Goal: Book appointment/travel/reservation

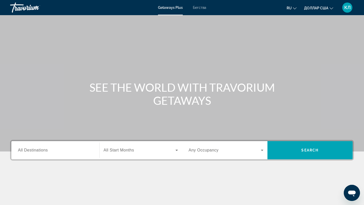
click at [59, 152] on input "Destination All Destinations" at bounding box center [55, 151] width 75 height 6
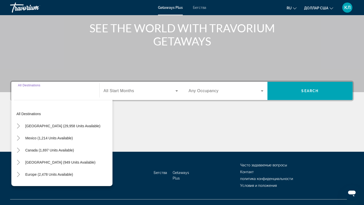
scroll to position [68, 0]
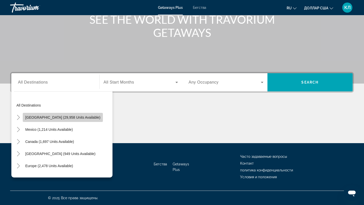
click at [70, 120] on span "Виджет поиска" at bounding box center [63, 118] width 80 height 12
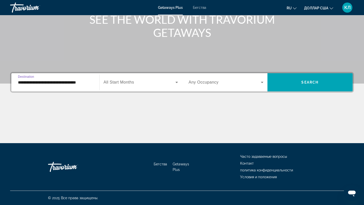
click at [89, 83] on input "**********" at bounding box center [55, 83] width 75 height 6
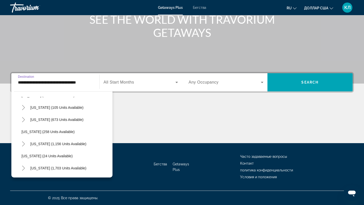
scroll to position [314, 0]
click at [60, 120] on span "[US_STATE] (673 units available)" at bounding box center [56, 119] width 53 height 4
type input "**********"
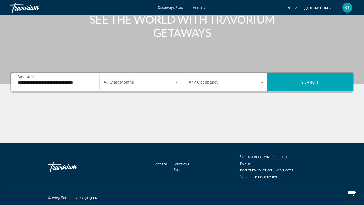
click at [137, 87] on div "Виджет поиска" at bounding box center [141, 82] width 75 height 14
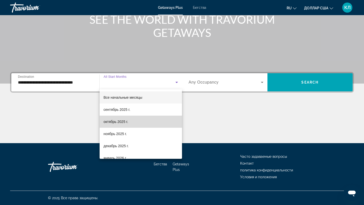
click at [127, 125] on mat-option "октябрь 2025 г." at bounding box center [141, 122] width 83 height 12
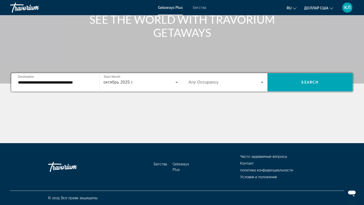
click at [221, 86] on div "Виджет поиска" at bounding box center [226, 82] width 75 height 14
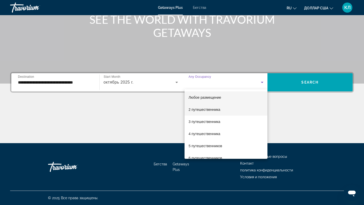
click at [217, 115] on mat-option "2 путешественника" at bounding box center [226, 110] width 83 height 12
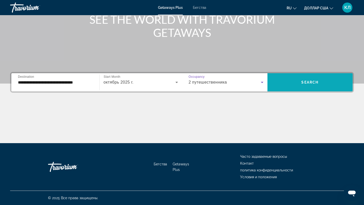
click at [295, 90] on span "Виджет поиска" at bounding box center [310, 82] width 85 height 18
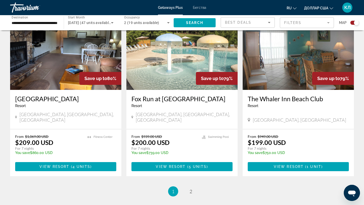
scroll to position [752, 0]
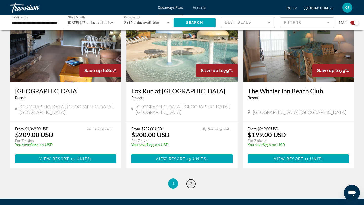
click at [191, 181] on span "2" at bounding box center [191, 184] width 3 height 6
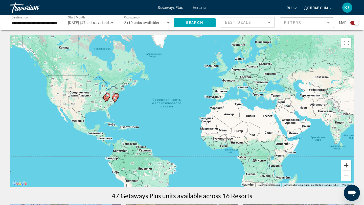
click at [345, 168] on button "Увеличить" at bounding box center [346, 166] width 10 height 10
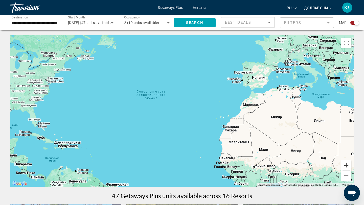
click at [345, 168] on button "Увеличить" at bounding box center [346, 166] width 10 height 10
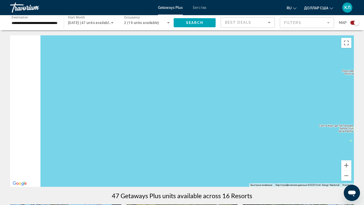
drag, startPoint x: 85, startPoint y: 142, endPoint x: 190, endPoint y: 145, distance: 105.3
click at [190, 145] on div "Основное содержание" at bounding box center [182, 111] width 344 height 152
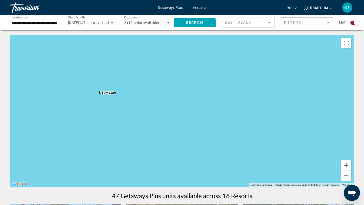
drag, startPoint x: 144, startPoint y: 135, endPoint x: 219, endPoint y: 136, distance: 74.4
click at [219, 136] on div "Основное содержание" at bounding box center [182, 111] width 344 height 152
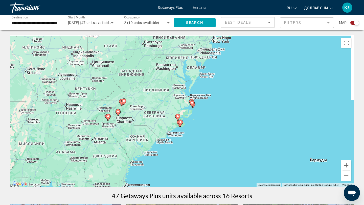
drag, startPoint x: 227, startPoint y: 90, endPoint x: 183, endPoint y: 163, distance: 85.8
click at [183, 163] on div "Чтобы активировать перетаскивание с помощью клавиатуры, нажмите Alt + Ввод. Пос…" at bounding box center [182, 111] width 344 height 152
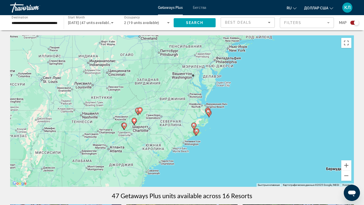
drag, startPoint x: 190, startPoint y: 161, endPoint x: 237, endPoint y: 119, distance: 63.0
click at [237, 119] on div "Чтобы активировать перетаскивание с помощью клавиатуры, нажмите Alt + Ввод. Пос…" at bounding box center [182, 111] width 344 height 152
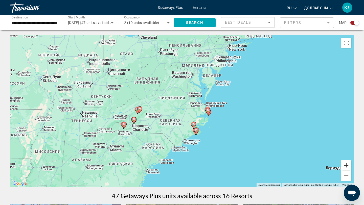
click at [348, 168] on button "Увеличить" at bounding box center [346, 166] width 10 height 10
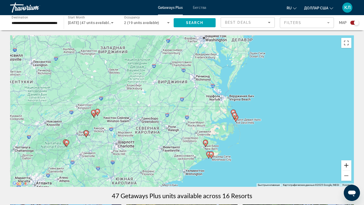
click at [348, 168] on button "Увеличить" at bounding box center [346, 166] width 10 height 10
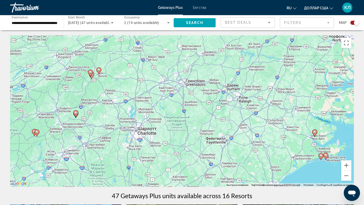
drag, startPoint x: 100, startPoint y: 160, endPoint x: 188, endPoint y: 109, distance: 102.4
click at [189, 109] on div "Чтобы активировать перетаскивание с помощью клавиатуры, нажмите Alt + Ввод. Пос…" at bounding box center [182, 111] width 344 height 152
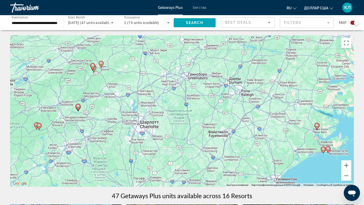
click at [102, 64] on image "Основное содержание" at bounding box center [101, 63] width 3 height 3
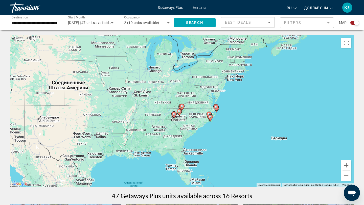
click at [183, 109] on icon "Основное содержание" at bounding box center [182, 107] width 5 height 7
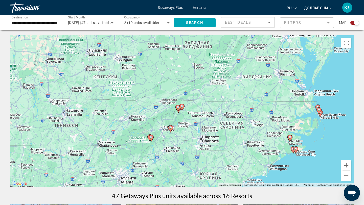
click at [182, 108] on icon "Основное содержание" at bounding box center [182, 107] width 5 height 7
type input "**********"
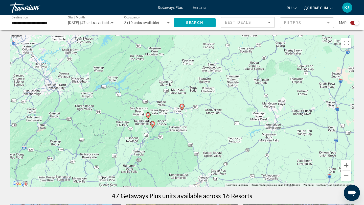
click at [183, 106] on image "Основное содержание" at bounding box center [182, 106] width 3 height 3
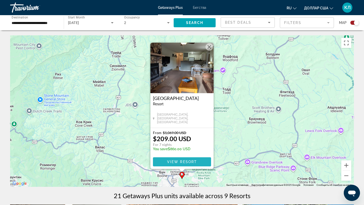
click at [167, 163] on span "Основное содержание" at bounding box center [182, 162] width 58 height 12
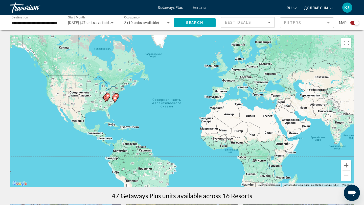
click at [42, 25] on input "**********" at bounding box center [35, 23] width 46 height 6
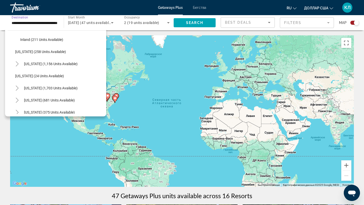
scroll to position [357, 0]
click at [41, 88] on span "South Carolina (1,703 units available)" at bounding box center [51, 87] width 54 height 4
type input "**********"
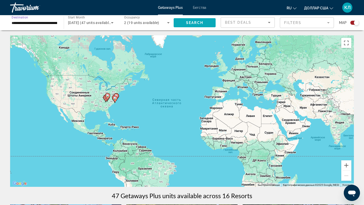
click at [205, 25] on span "Search widget" at bounding box center [195, 23] width 42 height 12
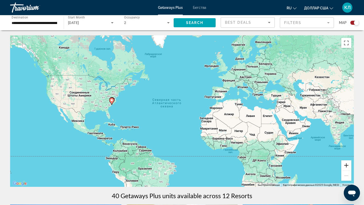
click at [349, 165] on button "Увеличить" at bounding box center [346, 166] width 10 height 10
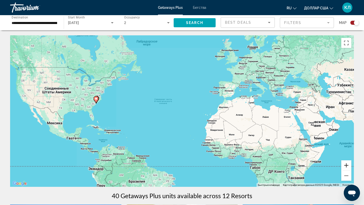
click at [349, 165] on button "Увеличить" at bounding box center [346, 166] width 10 height 10
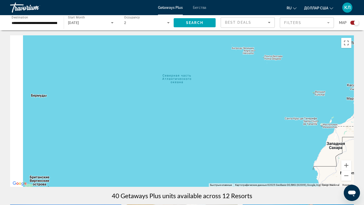
drag, startPoint x: 54, startPoint y: 138, endPoint x: 140, endPoint y: 138, distance: 86.0
click at [141, 138] on div "Основное содержание" at bounding box center [182, 111] width 344 height 152
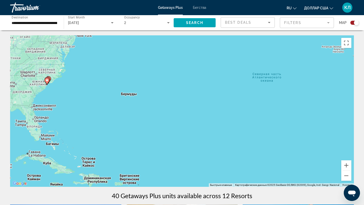
drag, startPoint x: 71, startPoint y: 121, endPoint x: 138, endPoint y: 121, distance: 67.8
click at [138, 120] on div "Чтобы активировать перетаскивание с помощью клавиатуры, нажмите Alt + Ввод. Пос…" at bounding box center [182, 111] width 344 height 152
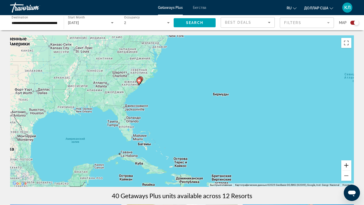
click at [348, 165] on button "Увеличить" at bounding box center [346, 166] width 10 height 10
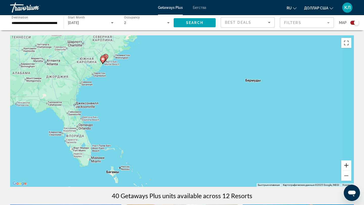
click at [348, 165] on button "Увеличить" at bounding box center [346, 166] width 10 height 10
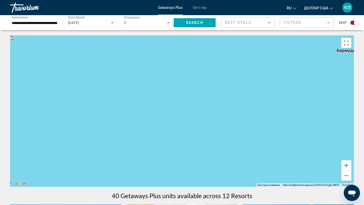
drag, startPoint x: 100, startPoint y: 82, endPoint x: 147, endPoint y: 109, distance: 54.2
click at [146, 108] on div "Чтобы активировать перетаскивание с помощью клавиатуры, нажмите Alt + Ввод. Пос…" at bounding box center [182, 111] width 344 height 152
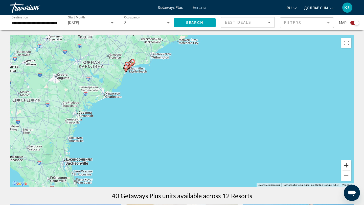
click at [351, 166] on button "Увеличить" at bounding box center [346, 166] width 10 height 10
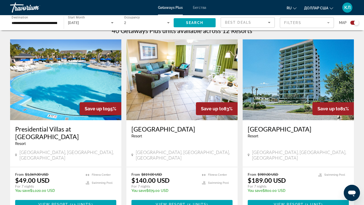
scroll to position [166, 0]
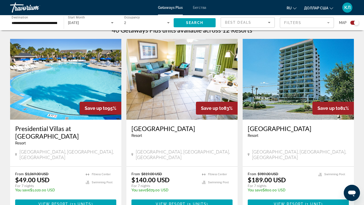
click at [164, 130] on h3 "[GEOGRAPHIC_DATA]" at bounding box center [182, 129] width 101 height 8
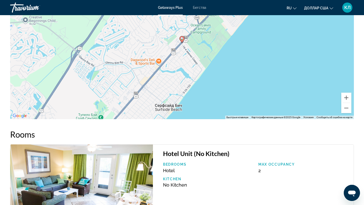
scroll to position [851, 0]
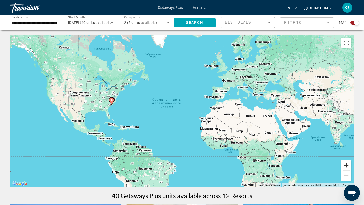
click at [346, 166] on button "Увеличить" at bounding box center [346, 166] width 10 height 10
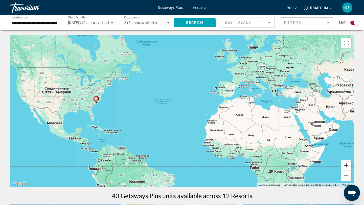
click at [346, 166] on button "Увеличить" at bounding box center [346, 166] width 10 height 10
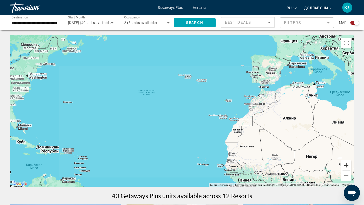
click at [346, 166] on button "Увеличить" at bounding box center [346, 166] width 10 height 10
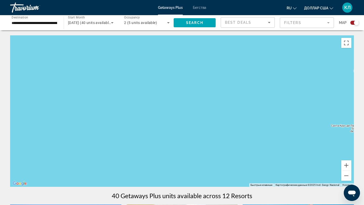
drag, startPoint x: 85, startPoint y: 132, endPoint x: 140, endPoint y: 133, distance: 54.4
click at [140, 133] on div "Основное содержание" at bounding box center [182, 111] width 344 height 152
drag, startPoint x: 137, startPoint y: 132, endPoint x: 213, endPoint y: 140, distance: 76.1
click at [213, 140] on div "Основное содержание" at bounding box center [182, 111] width 344 height 152
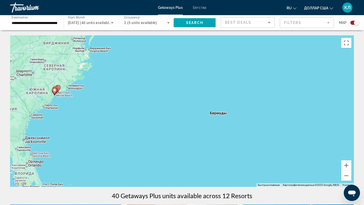
drag, startPoint x: 132, startPoint y: 112, endPoint x: 181, endPoint y: 119, distance: 48.8
click at [181, 119] on div "Чтобы активировать перетаскивание с помощью клавиатуры, нажмите Alt + Ввод. Пос…" at bounding box center [182, 111] width 344 height 152
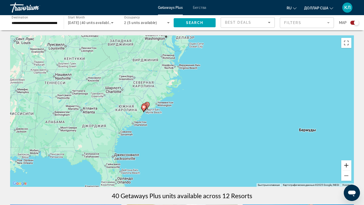
click at [349, 164] on button "Увеличить" at bounding box center [346, 166] width 10 height 10
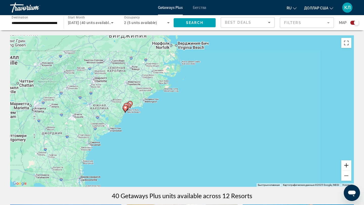
click at [349, 164] on button "Увеличить" at bounding box center [346, 166] width 10 height 10
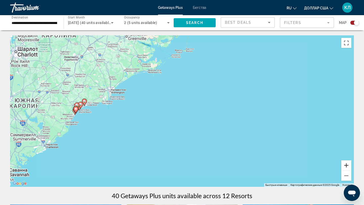
click at [349, 164] on button "Увеличить" at bounding box center [346, 166] width 10 height 10
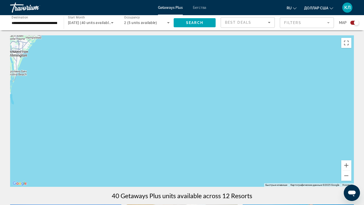
drag, startPoint x: 75, startPoint y: 134, endPoint x: 131, endPoint y: 133, distance: 56.2
click at [130, 133] on div "Основное содержание" at bounding box center [182, 111] width 344 height 152
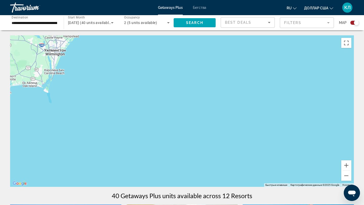
drag, startPoint x: 69, startPoint y: 117, endPoint x: 126, endPoint y: 123, distance: 57.5
click at [125, 123] on div "Чтобы активировать перетаскивание с помощью клавиатуры, нажмите Alt + Ввод. Пос…" at bounding box center [182, 111] width 344 height 152
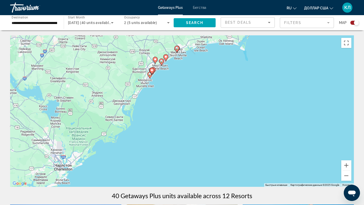
drag, startPoint x: 94, startPoint y: 122, endPoint x: 181, endPoint y: 64, distance: 104.3
click at [181, 64] on div "Чтобы активировать перетаскивание с помощью клавиатуры, нажмите Alt + Ввод. Пос…" at bounding box center [182, 111] width 344 height 152
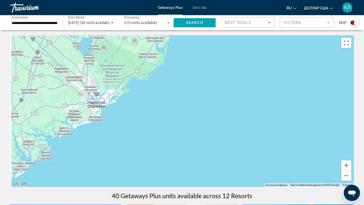
drag, startPoint x: 158, startPoint y: 113, endPoint x: 191, endPoint y: 47, distance: 73.5
click at [191, 48] on div "Чтобы активировать перетаскивание с помощью клавиатуры, нажмите Alt + Ввод. Пос…" at bounding box center [182, 111] width 344 height 152
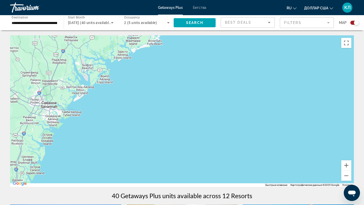
drag, startPoint x: 114, startPoint y: 101, endPoint x: 167, endPoint y: 64, distance: 64.3
click at [167, 64] on div "Основное содержание" at bounding box center [182, 111] width 344 height 152
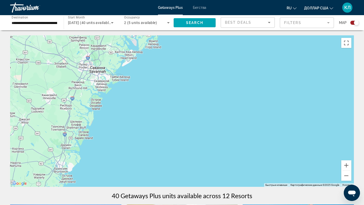
drag, startPoint x: 125, startPoint y: 105, endPoint x: 178, endPoint y: 79, distance: 58.0
click at [177, 80] on div "Основное содержание" at bounding box center [182, 111] width 344 height 152
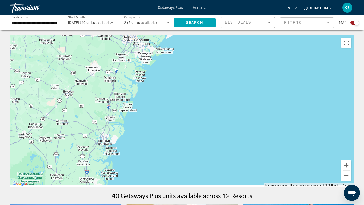
drag, startPoint x: 181, startPoint y: 50, endPoint x: 183, endPoint y: 33, distance: 16.3
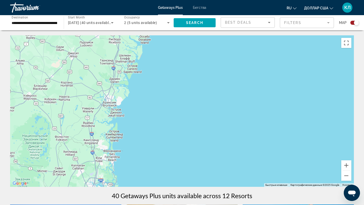
drag, startPoint x: 138, startPoint y: 165, endPoint x: 155, endPoint y: 121, distance: 47.6
click at [154, 123] on div "Основное содержание" at bounding box center [182, 111] width 344 height 152
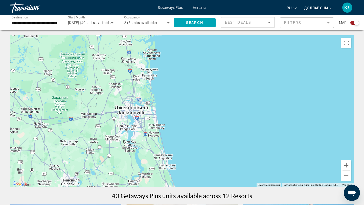
drag, startPoint x: 178, startPoint y: 137, endPoint x: 184, endPoint y: 83, distance: 54.2
click at [184, 83] on div "Основное содержание" at bounding box center [182, 111] width 344 height 152
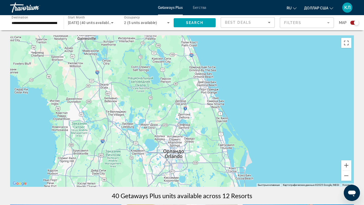
drag, startPoint x: 249, startPoint y: 114, endPoint x: 218, endPoint y: 77, distance: 49.2
click at [218, 77] on div "Основное содержание" at bounding box center [182, 111] width 344 height 152
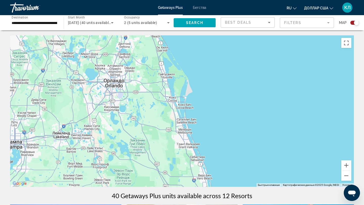
drag, startPoint x: 214, startPoint y: 67, endPoint x: 216, endPoint y: 126, distance: 59.5
click at [216, 126] on div "Основное содержание" at bounding box center [182, 111] width 344 height 152
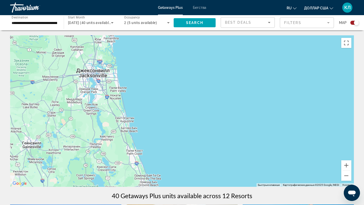
drag, startPoint x: 194, startPoint y: 106, endPoint x: 196, endPoint y: 153, distance: 47.4
click at [196, 153] on div "Основное содержание" at bounding box center [182, 111] width 344 height 152
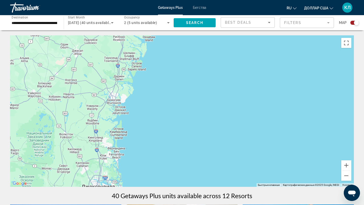
drag, startPoint x: 176, startPoint y: 93, endPoint x: 176, endPoint y: 146, distance: 53.4
click at [176, 145] on div "Основное содержание" at bounding box center [182, 111] width 344 height 152
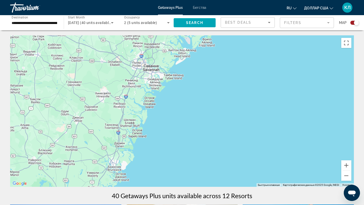
drag, startPoint x: 176, startPoint y: 146, endPoint x: 177, endPoint y: 202, distance: 56.4
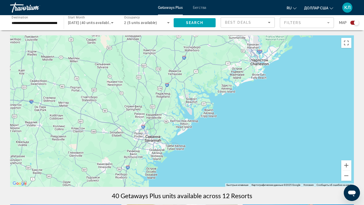
click at [150, 141] on div "Основное содержание" at bounding box center [182, 111] width 344 height 152
click at [151, 135] on div "Основное содержание" at bounding box center [182, 111] width 344 height 152
click at [152, 139] on div "Основное содержание" at bounding box center [182, 111] width 344 height 152
click at [347, 177] on button "Уменьшить" at bounding box center [346, 176] width 10 height 10
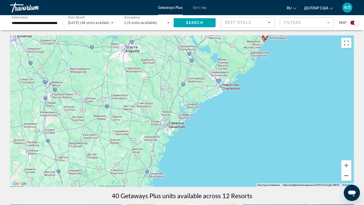
click at [347, 177] on button "Уменьшить" at bounding box center [346, 176] width 10 height 10
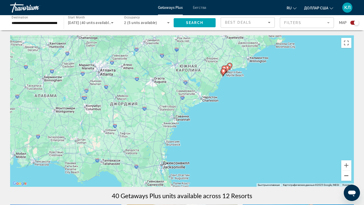
click at [347, 177] on button "Уменьшить" at bounding box center [346, 176] width 10 height 10
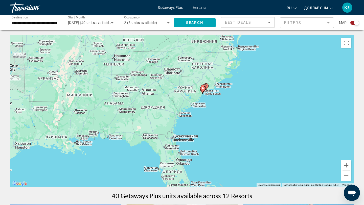
click at [33, 26] on input "**********" at bounding box center [35, 23] width 46 height 6
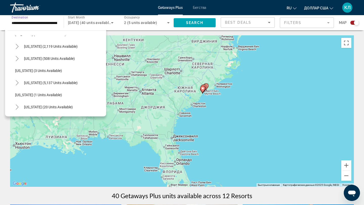
scroll to position [49, 0]
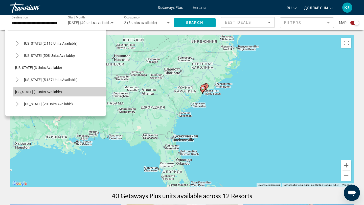
click at [40, 93] on span "Georgia (1 units available)" at bounding box center [38, 92] width 47 height 4
type input "**********"
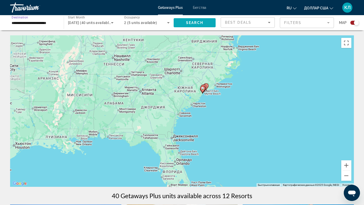
click at [191, 23] on span "Search" at bounding box center [194, 23] width 17 height 4
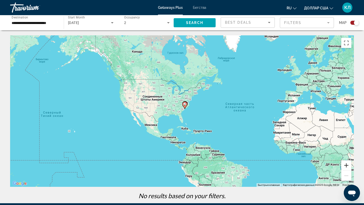
click at [347, 167] on button "Увеличить" at bounding box center [346, 166] width 10 height 10
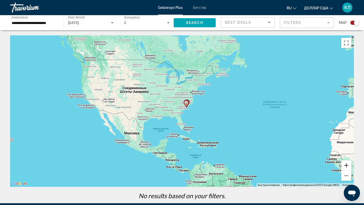
click at [347, 167] on button "Увеличить" at bounding box center [346, 166] width 10 height 10
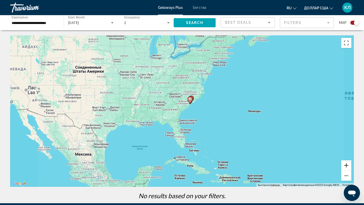
click at [347, 167] on button "Увеличить" at bounding box center [346, 166] width 10 height 10
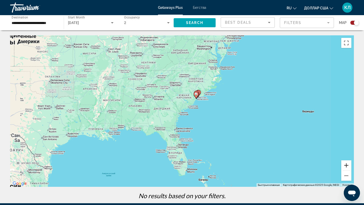
click at [347, 167] on button "Увеличить" at bounding box center [346, 166] width 10 height 10
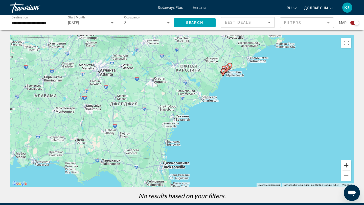
click at [347, 167] on button "Увеличить" at bounding box center [346, 166] width 10 height 10
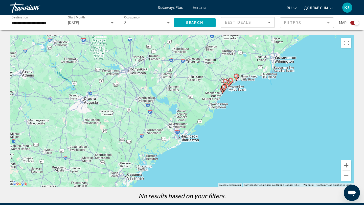
drag, startPoint x: 314, startPoint y: 85, endPoint x: 264, endPoint y: 144, distance: 77.3
click at [264, 144] on div "Чтобы активировать перетаскивание с помощью клавиатуры, нажмите Alt + Ввод. Пос…" at bounding box center [182, 111] width 344 height 152
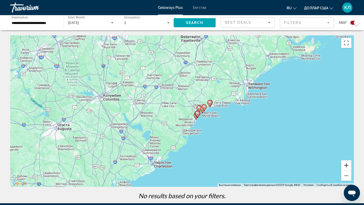
click at [347, 165] on button "Увеличить" at bounding box center [346, 166] width 10 height 10
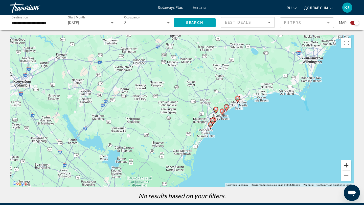
click at [347, 165] on button "Увеличить" at bounding box center [346, 166] width 10 height 10
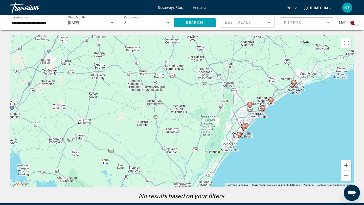
drag, startPoint x: 299, startPoint y: 161, endPoint x: 330, endPoint y: 68, distance: 97.4
click at [330, 68] on div "Чтобы активировать перетаскивание с помощью клавиатуры, нажмите Alt + Ввод. Пос…" at bounding box center [182, 111] width 344 height 152
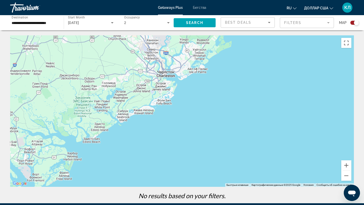
drag, startPoint x: 263, startPoint y: 128, endPoint x: 303, endPoint y: 48, distance: 89.7
click at [303, 48] on div "Чтобы активировать перетаскивание с помощью клавиатуры, нажмите Alt + Ввод. Пос…" at bounding box center [182, 111] width 344 height 152
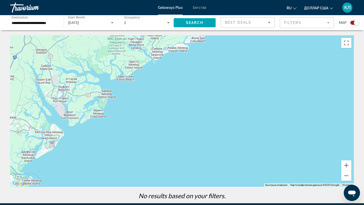
drag, startPoint x: 235, startPoint y: 93, endPoint x: 269, endPoint y: 48, distance: 55.5
click at [268, 49] on div "Чтобы активировать перетаскивание с помощью клавиатуры, нажмите Alt + Ввод. Пос…" at bounding box center [182, 111] width 344 height 152
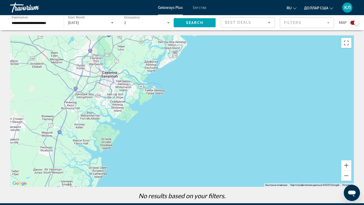
drag, startPoint x: 224, startPoint y: 86, endPoint x: 295, endPoint y: 54, distance: 77.9
click at [295, 54] on div "Чтобы активировать перетаскивание с помощью клавиатуры, нажмите Alt + Ввод. Пос…" at bounding box center [182, 111] width 344 height 152
click at [345, 180] on button "Уменьшить" at bounding box center [346, 176] width 10 height 10
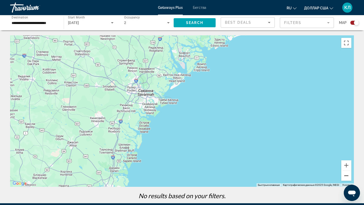
click at [345, 180] on button "Уменьшить" at bounding box center [346, 176] width 10 height 10
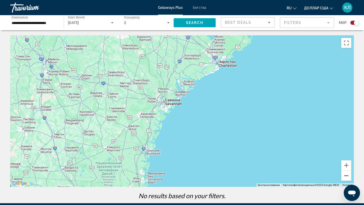
click at [345, 180] on button "Уменьшить" at bounding box center [346, 176] width 10 height 10
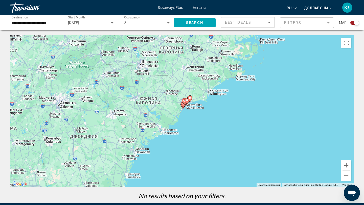
drag, startPoint x: 276, startPoint y: 95, endPoint x: 227, endPoint y: 145, distance: 70.3
click at [227, 145] on div "Чтобы активировать перетаскивание с помощью клавиатуры, нажмите Alt + Ввод. Пос…" at bounding box center [182, 111] width 344 height 152
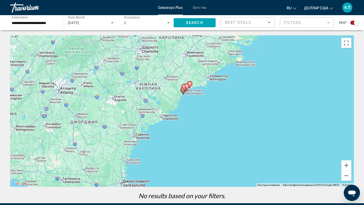
drag, startPoint x: 176, startPoint y: 113, endPoint x: 187, endPoint y: 92, distance: 23.9
click at [187, 92] on div "Чтобы активировать перетаскивание с помощью клавиатуры, нажмите Alt + Ввод. Пос…" at bounding box center [182, 111] width 344 height 152
click at [46, 22] on input "**********" at bounding box center [35, 23] width 46 height 6
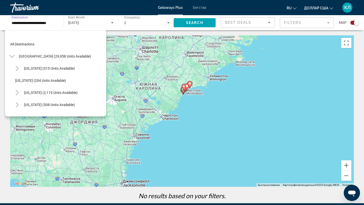
scroll to position [67, 0]
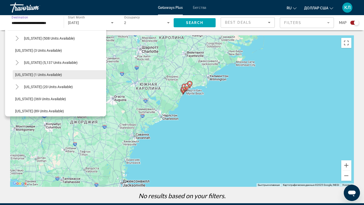
click at [40, 76] on span "Georgia (1 units available)" at bounding box center [38, 75] width 47 height 4
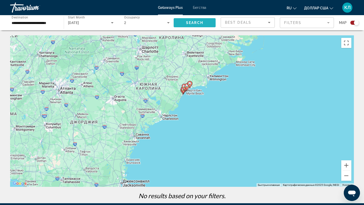
click at [201, 24] on span "Search" at bounding box center [194, 23] width 17 height 4
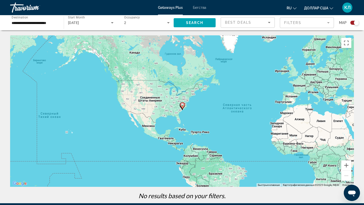
click at [178, 114] on div "Чтобы активировать перетаскивание с помощью клавиатуры, нажмите Alt + Ввод. Пос…" at bounding box center [182, 111] width 344 height 152
click at [347, 166] on button "Увеличить" at bounding box center [346, 166] width 10 height 10
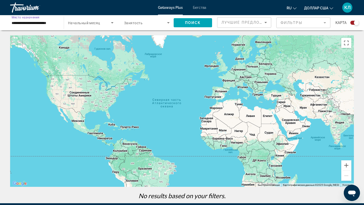
click at [50, 26] on input "**********" at bounding box center [35, 23] width 46 height 6
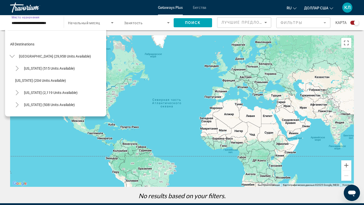
scroll to position [67, 0]
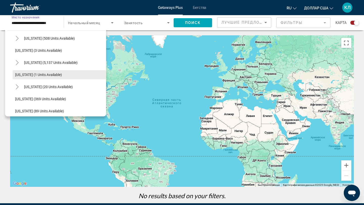
click at [45, 74] on span "[US_STATE] (1 units available)" at bounding box center [38, 75] width 47 height 4
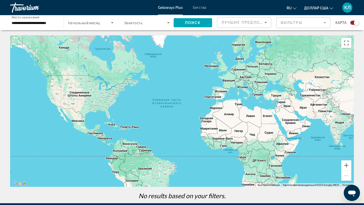
click at [78, 25] on font "Начальный месяц" at bounding box center [84, 23] width 32 height 4
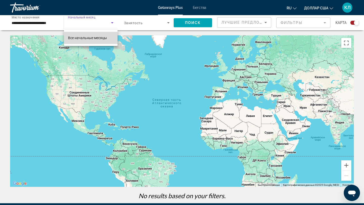
click at [83, 40] on font "Все начальные месяцы" at bounding box center [87, 38] width 39 height 4
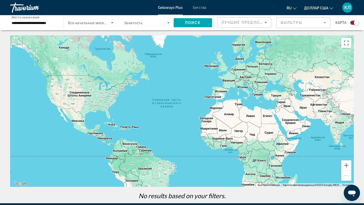
click at [90, 22] on font "Все начальные месяцы" at bounding box center [88, 23] width 41 height 4
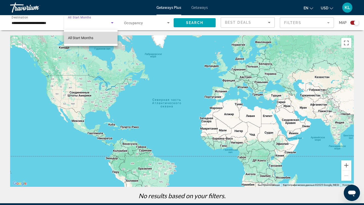
click at [80, 38] on span "All Start Months" at bounding box center [80, 38] width 25 height 4
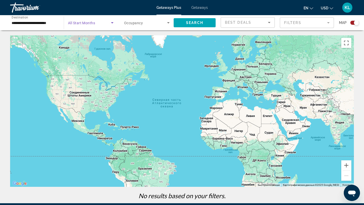
click at [113, 23] on icon "Search widget" at bounding box center [112, 22] width 3 height 1
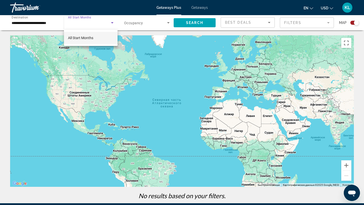
click at [91, 37] on span "All Start Months" at bounding box center [80, 38] width 25 height 4
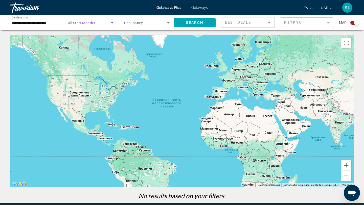
click at [149, 25] on span "Search widget" at bounding box center [145, 23] width 43 height 6
click at [140, 39] on span "Any Occupancy" at bounding box center [136, 38] width 25 height 4
click at [28, 23] on input "**********" at bounding box center [35, 23] width 46 height 6
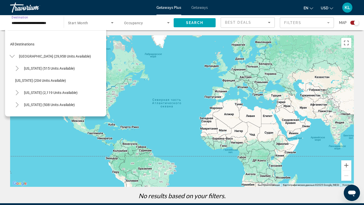
scroll to position [67, 0]
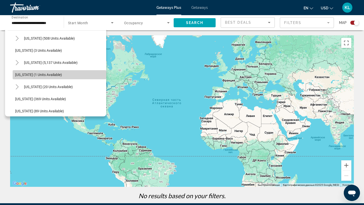
click at [23, 74] on span "[US_STATE] (1 units available)" at bounding box center [38, 75] width 47 height 4
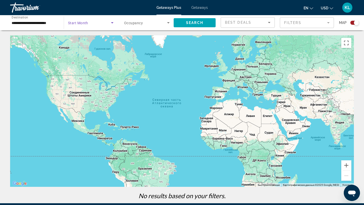
click at [89, 25] on span "Search widget" at bounding box center [89, 23] width 43 height 6
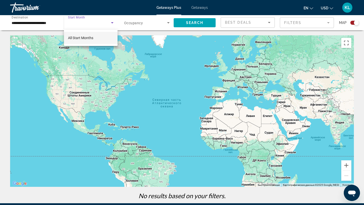
click at [18, 49] on div at bounding box center [182, 102] width 364 height 205
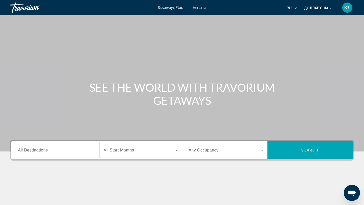
click at [64, 149] on input "Destination All Destinations" at bounding box center [55, 151] width 75 height 6
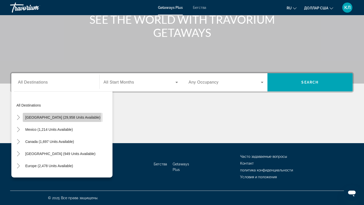
click at [62, 117] on span "[GEOGRAPHIC_DATA] (29,958 units available)" at bounding box center [62, 118] width 75 height 4
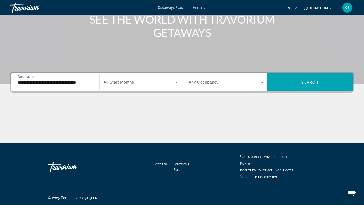
click at [68, 84] on input "**********" at bounding box center [55, 83] width 75 height 6
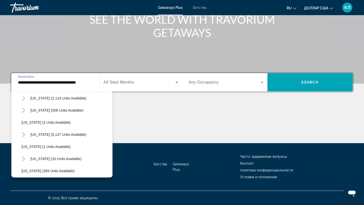
scroll to position [56, 0]
click at [39, 147] on span "[US_STATE] (1 units available)" at bounding box center [46, 147] width 49 height 4
type input "**********"
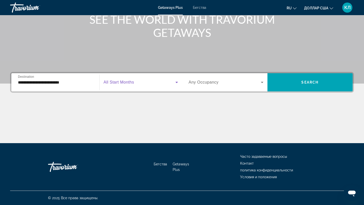
click at [138, 85] on span "Виджет поиска" at bounding box center [140, 82] width 72 height 6
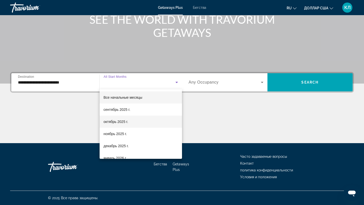
click at [122, 121] on font "октябрь 2025 г." at bounding box center [116, 122] width 25 height 4
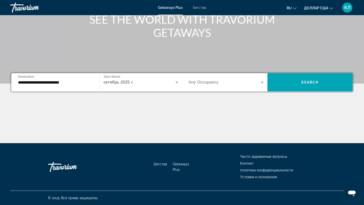
click at [201, 86] on div "Виджет поиска" at bounding box center [226, 82] width 75 height 14
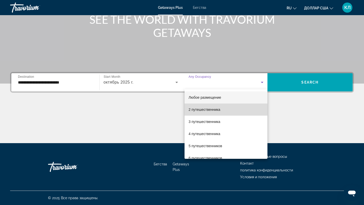
click at [191, 109] on font "2 путешественника" at bounding box center [205, 110] width 32 height 4
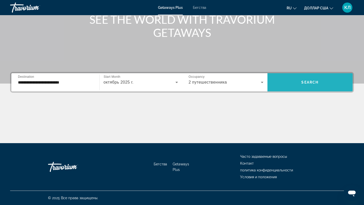
click at [302, 79] on span "Виджет поиска" at bounding box center [310, 82] width 85 height 12
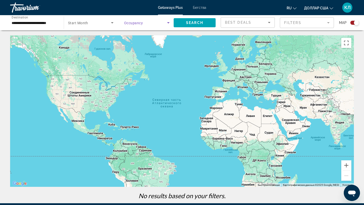
click at [144, 24] on span "Search widget" at bounding box center [145, 23] width 43 height 6
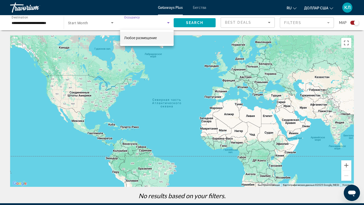
click at [140, 67] on div at bounding box center [182, 102] width 364 height 205
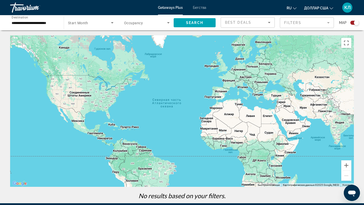
click at [90, 29] on div "**********" at bounding box center [182, 102] width 364 height 204
click at [91, 26] on div "Search widget" at bounding box center [91, 23] width 46 height 14
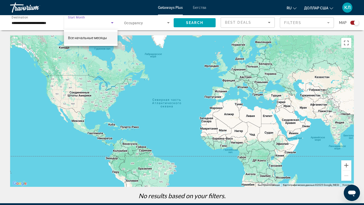
click at [96, 46] on div "Все начальные месяцы" at bounding box center [91, 38] width 54 height 16
click at [98, 39] on font "Все начальные месяцы" at bounding box center [87, 38] width 39 height 4
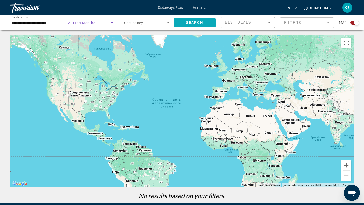
click at [197, 21] on span "Search" at bounding box center [194, 23] width 17 height 4
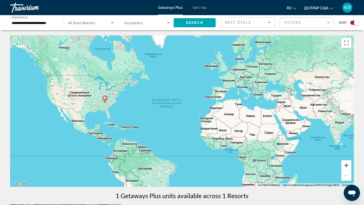
click at [350, 166] on button "Увеличить" at bounding box center [346, 166] width 10 height 10
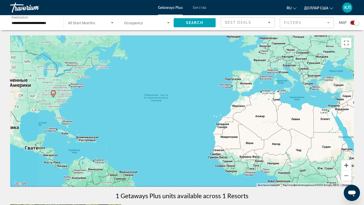
click at [350, 166] on button "Увеличить" at bounding box center [346, 166] width 10 height 10
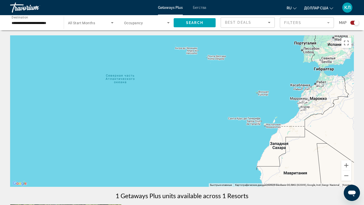
drag, startPoint x: 116, startPoint y: 96, endPoint x: 179, endPoint y: 103, distance: 63.6
click at [179, 103] on div "Основное содержание" at bounding box center [182, 111] width 344 height 152
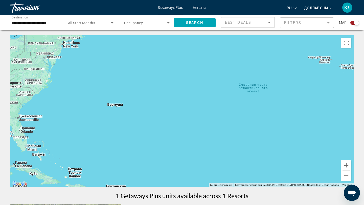
drag, startPoint x: 92, startPoint y: 92, endPoint x: 187, endPoint y: 98, distance: 95.5
click at [186, 98] on div "Чтобы активировать перетаскивание с помощью клавиатуры, нажмите Alt + Ввод. Пос…" at bounding box center [182, 111] width 344 height 152
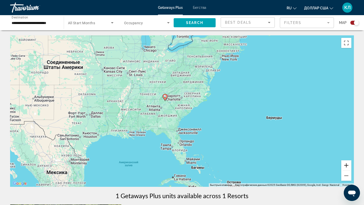
click at [348, 165] on button "Увеличить" at bounding box center [346, 166] width 10 height 10
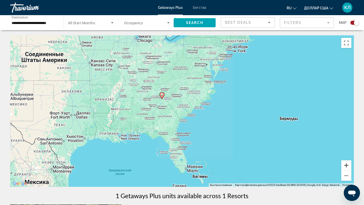
click at [348, 165] on button "Увеличить" at bounding box center [346, 166] width 10 height 10
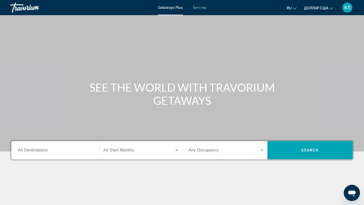
click at [41, 152] on span "All Destinations" at bounding box center [33, 150] width 30 height 4
click at [41, 152] on input "Destination All Destinations" at bounding box center [55, 151] width 75 height 6
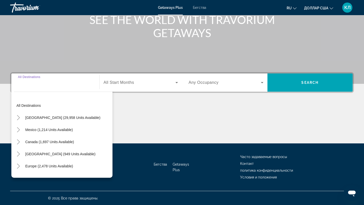
scroll to position [68, 0]
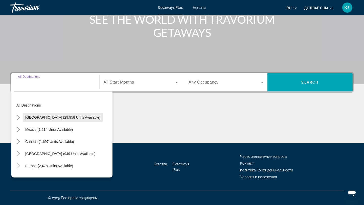
click at [52, 117] on span "[GEOGRAPHIC_DATA] (29,958 units available)" at bounding box center [62, 118] width 75 height 4
type input "**********"
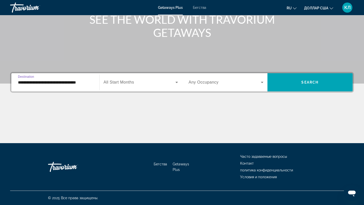
click at [132, 81] on span "All Start Months" at bounding box center [119, 82] width 31 height 4
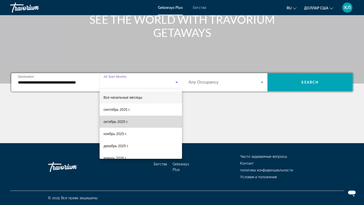
click at [125, 123] on font "октябрь 2025 г." at bounding box center [116, 122] width 25 height 4
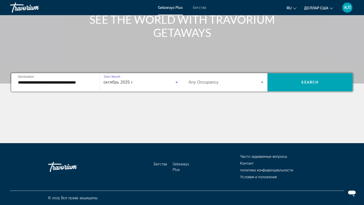
click at [201, 84] on span "Any Occupancy" at bounding box center [204, 82] width 30 height 4
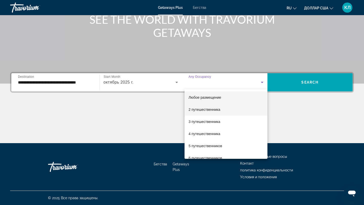
click at [198, 108] on font "2 путешественника" at bounding box center [205, 110] width 32 height 4
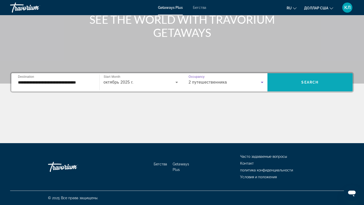
click at [294, 82] on span "Виджет поиска" at bounding box center [310, 82] width 85 height 12
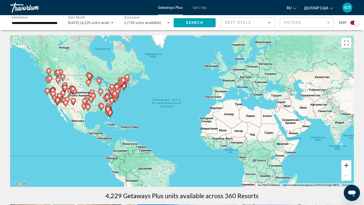
click at [349, 167] on button "Увеличить" at bounding box center [346, 166] width 10 height 10
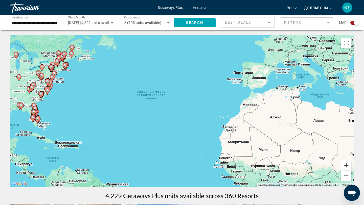
click at [349, 167] on button "Увеличить" at bounding box center [346, 166] width 10 height 10
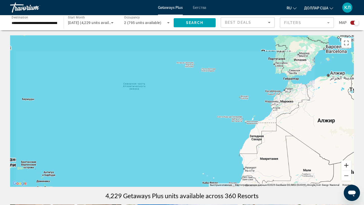
click at [349, 167] on button "Увеличить" at bounding box center [346, 166] width 10 height 10
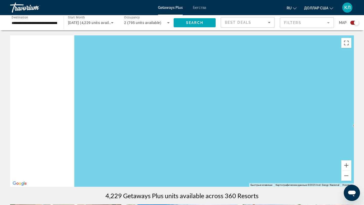
drag, startPoint x: 152, startPoint y: 144, endPoint x: 242, endPoint y: 145, distance: 90.8
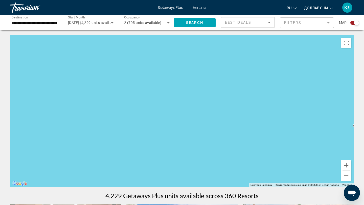
click at [242, 145] on div "Основное содержание" at bounding box center [182, 111] width 344 height 152
drag, startPoint x: 128, startPoint y: 128, endPoint x: 187, endPoint y: 132, distance: 59.3
click at [184, 130] on div "Основное содержание" at bounding box center [182, 111] width 344 height 152
drag, startPoint x: 64, startPoint y: 130, endPoint x: 145, endPoint y: 130, distance: 81.2
click at [145, 130] on div "Чтобы активировать перетаскивание с помощью клавиатуры, нажмите Alt + Ввод. Пос…" at bounding box center [182, 111] width 344 height 152
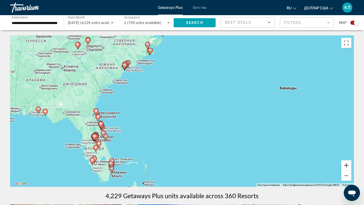
click at [350, 167] on button "Увеличить" at bounding box center [346, 166] width 10 height 10
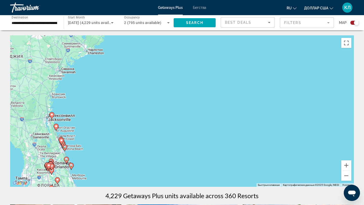
drag, startPoint x: 78, startPoint y: 137, endPoint x: 140, endPoint y: 134, distance: 62.0
click at [139, 134] on div "Чтобы активировать перетаскивание с помощью клавиатуры, нажмите Alt + Ввод. Пос…" at bounding box center [182, 111] width 344 height 152
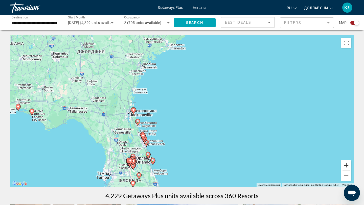
click at [347, 167] on button "Увеличить" at bounding box center [346, 166] width 10 height 10
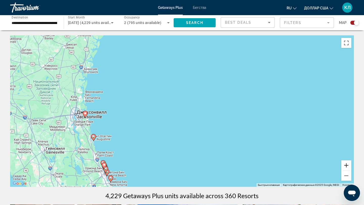
click at [347, 167] on button "Увеличить" at bounding box center [346, 166] width 10 height 10
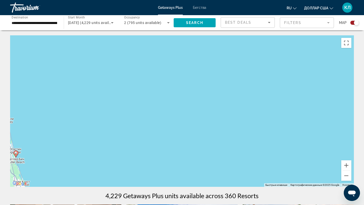
drag, startPoint x: 125, startPoint y: 165, endPoint x: 156, endPoint y: 122, distance: 52.4
click at [155, 123] on div "Чтобы активировать перетаскивание с помощью клавиатуры, нажмите Alt + Ввод. Пос…" at bounding box center [182, 111] width 344 height 152
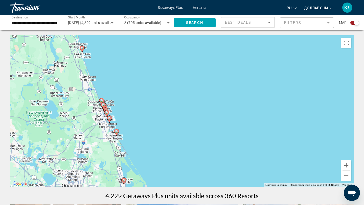
drag, startPoint x: 156, startPoint y: 121, endPoint x: 177, endPoint y: 77, distance: 49.2
click at [177, 77] on div "Чтобы активировать перетаскивание с помощью клавиатуры, нажмите Alt + Ввод. Пос…" at bounding box center [182, 111] width 344 height 152
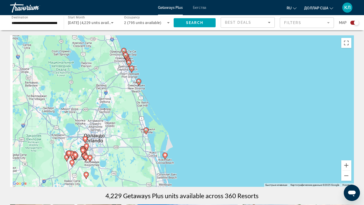
drag, startPoint x: 177, startPoint y: 77, endPoint x: 188, endPoint y: 37, distance: 41.4
click at [187, 37] on div "Чтобы активировать перетаскивание с помощью клавиатуры, нажмите Alt + Ввод. Пос…" at bounding box center [182, 111] width 344 height 152
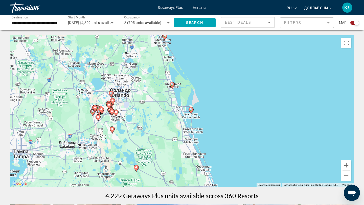
drag, startPoint x: 188, startPoint y: 90, endPoint x: 188, endPoint y: 112, distance: 22.0
click at [188, 111] on div "Чтобы активировать перетаскивание с помощью клавиатуры, нажмите Alt + Ввод. Пос…" at bounding box center [182, 111] width 344 height 152
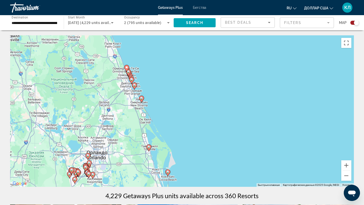
drag, startPoint x: 198, startPoint y: 80, endPoint x: 212, endPoint y: 150, distance: 71.8
click at [212, 149] on div "Чтобы активировать перетаскивание с помощью клавиатуры, нажмите Alt + Ввод. Пос…" at bounding box center [182, 111] width 344 height 152
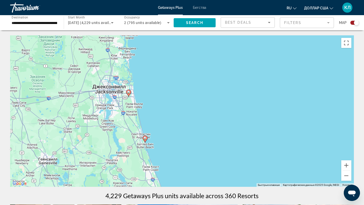
drag, startPoint x: 203, startPoint y: 105, endPoint x: 205, endPoint y: 155, distance: 49.6
click at [205, 155] on div "Чтобы активировать перетаскивание с помощью клавиатуры, нажмите Alt + Ввод. Пос…" at bounding box center [182, 111] width 344 height 152
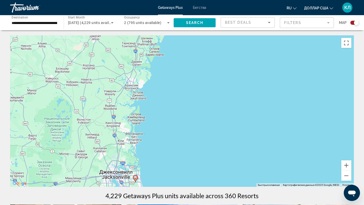
drag, startPoint x: 210, startPoint y: 112, endPoint x: 210, endPoint y: 176, distance: 64.0
click at [210, 176] on div "Чтобы активировать перетаскивание с помощью клавиатуры, нажмите Alt + Ввод. Пос…" at bounding box center [182, 111] width 344 height 152
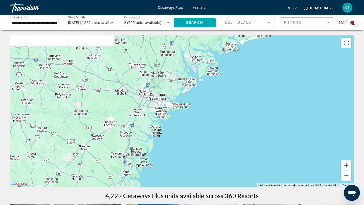
drag, startPoint x: 234, startPoint y: 137, endPoint x: 218, endPoint y: 155, distance: 24.2
click at [218, 154] on div "Основное содержание" at bounding box center [182, 111] width 344 height 152
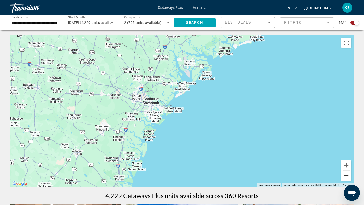
click at [349, 177] on button "Уменьшить" at bounding box center [346, 176] width 10 height 10
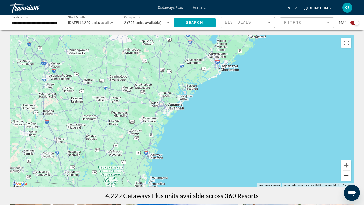
click at [349, 177] on button "Уменьшить" at bounding box center [346, 176] width 10 height 10
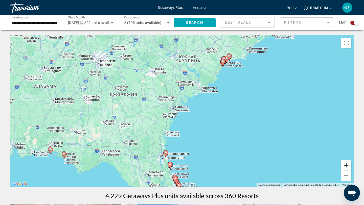
click at [344, 166] on button "Увеличить" at bounding box center [346, 166] width 10 height 10
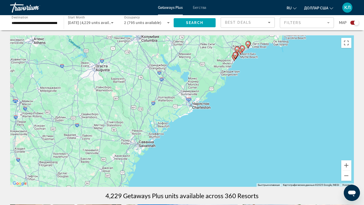
drag, startPoint x: 335, startPoint y: 86, endPoint x: 290, endPoint y: 148, distance: 77.1
click at [290, 148] on div "Чтобы активировать перетаскивание с помощью клавиатуры, нажмите Alt + Ввод. Пос…" at bounding box center [182, 111] width 344 height 152
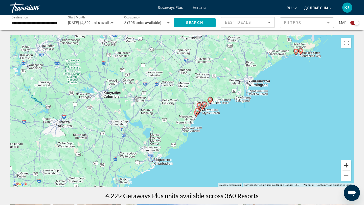
click at [348, 168] on button "Увеличить" at bounding box center [346, 166] width 10 height 10
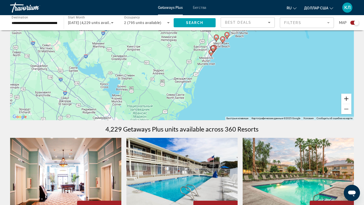
scroll to position [48, 0]
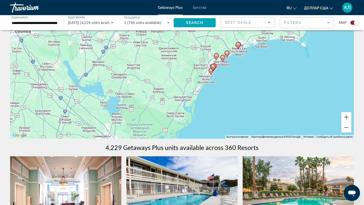
click at [239, 48] on gmp-advanced-marker "Основное содержание" at bounding box center [238, 46] width 5 height 8
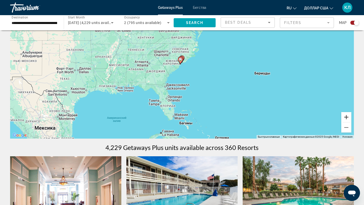
click at [347, 119] on button "Увеличить" at bounding box center [346, 117] width 10 height 10
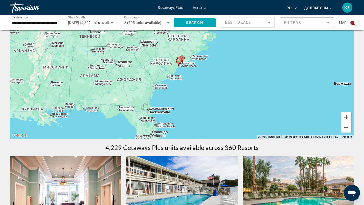
click at [347, 119] on button "Увеличить" at bounding box center [346, 117] width 10 height 10
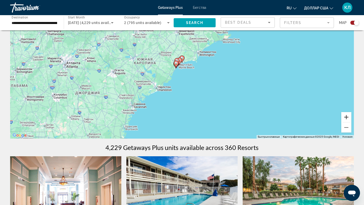
click at [347, 119] on button "Увеличить" at bounding box center [346, 117] width 10 height 10
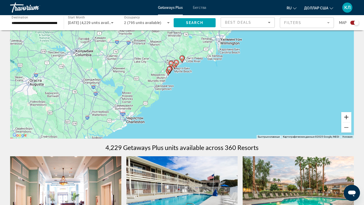
click at [345, 119] on button "Увеличить" at bounding box center [346, 117] width 10 height 10
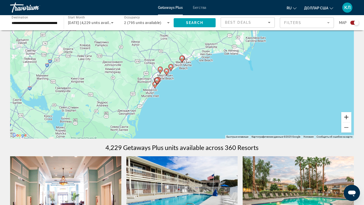
click at [345, 120] on button "Увеличить" at bounding box center [346, 117] width 10 height 10
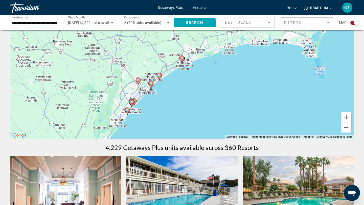
click at [183, 58] on image "Основное содержание" at bounding box center [182, 58] width 3 height 3
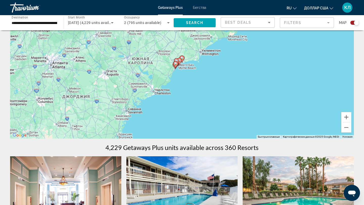
click at [183, 58] on image "Основное содержание" at bounding box center [182, 58] width 3 height 3
type input "**********"
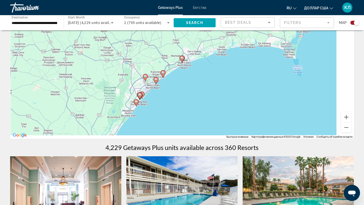
click at [183, 58] on image "Основное содержание" at bounding box center [182, 58] width 3 height 3
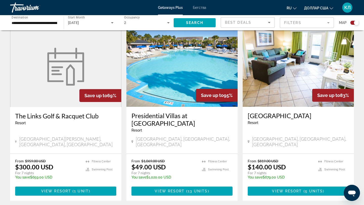
scroll to position [179, 0]
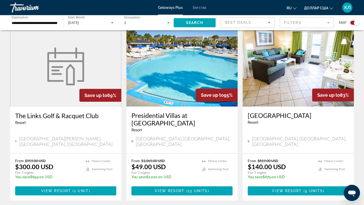
click at [141, 116] on h3 "Presidential Villas at [GEOGRAPHIC_DATA]" at bounding box center [182, 119] width 101 height 15
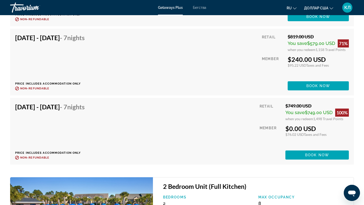
scroll to position [1276, 0]
